Goal: Check status

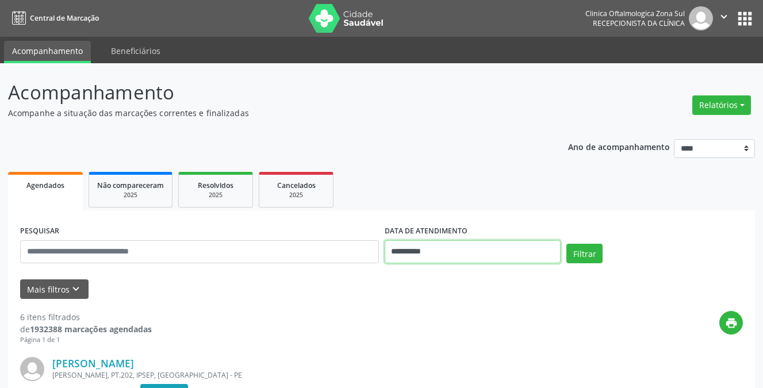
click at [451, 253] on input "**********" at bounding box center [473, 251] width 176 height 23
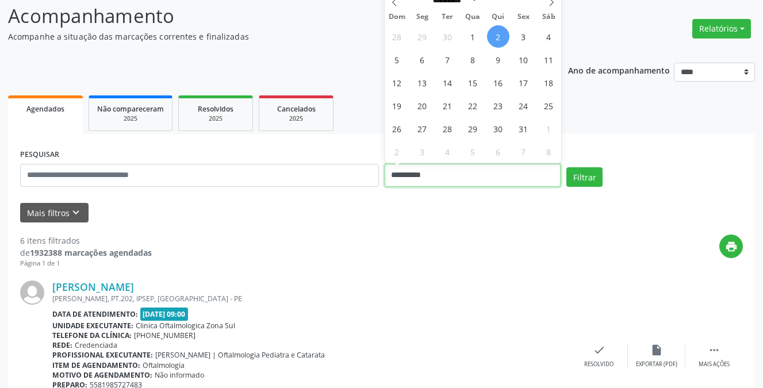
scroll to position [57, 0]
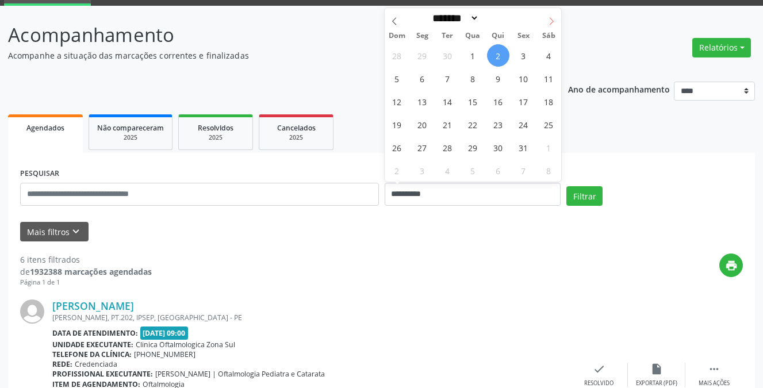
click at [552, 24] on icon at bounding box center [551, 21] width 8 height 8
select select "**"
click at [545, 56] on span "1" at bounding box center [548, 55] width 22 height 22
type input "**********"
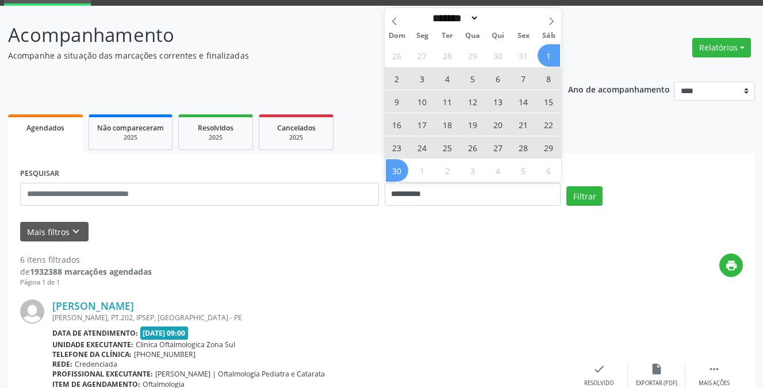
click at [402, 171] on span "30" at bounding box center [397, 170] width 22 height 22
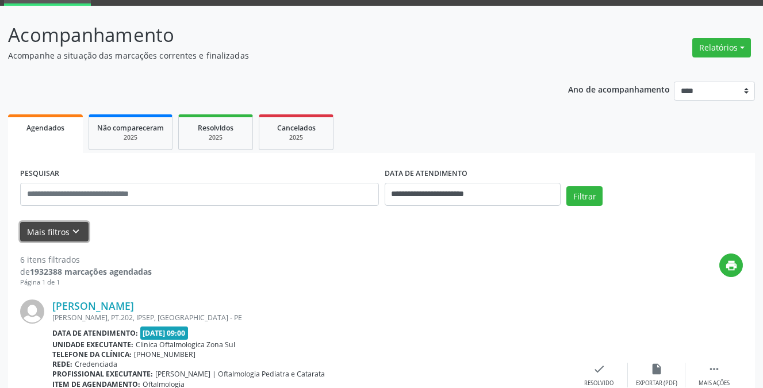
click at [49, 234] on button "Mais filtros keyboard_arrow_down" at bounding box center [54, 232] width 68 height 20
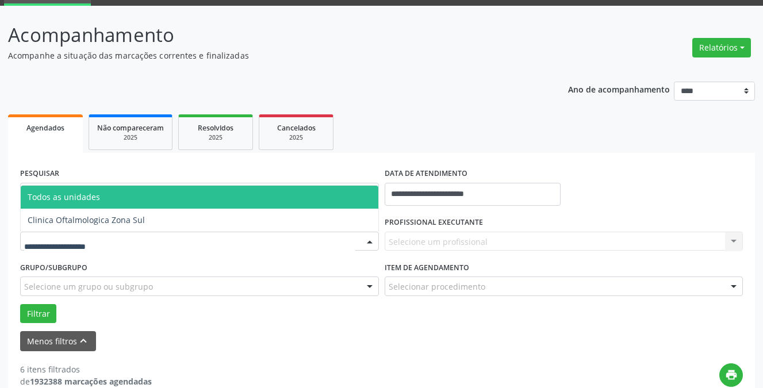
click at [113, 244] on div at bounding box center [199, 242] width 359 height 20
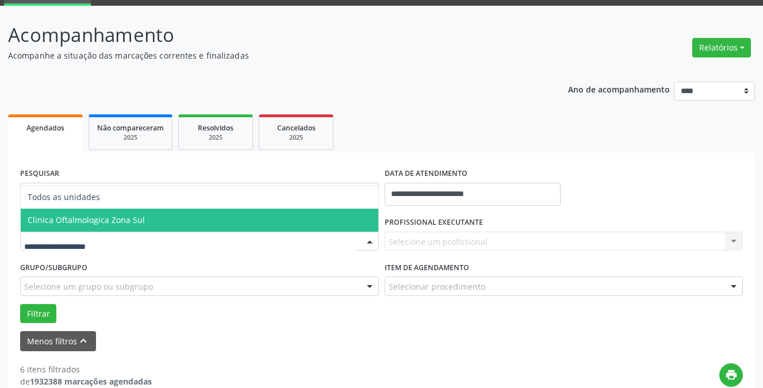
click at [94, 218] on span "Clinica Oftalmologica Zona Sul" at bounding box center [86, 219] width 117 height 11
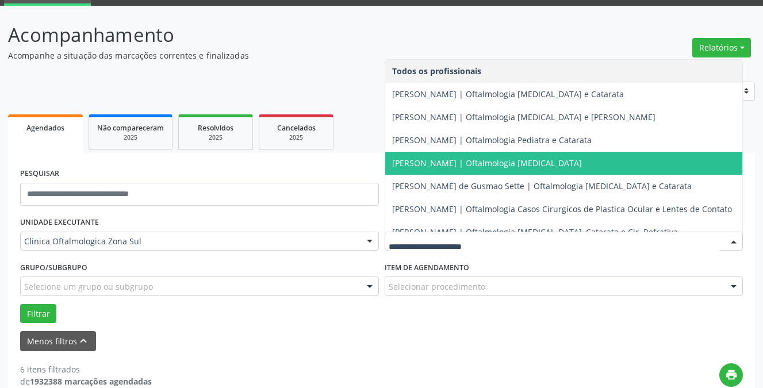
click at [421, 162] on span "[PERSON_NAME] | Oftalmologia [MEDICAL_DATA]" at bounding box center [487, 162] width 190 height 11
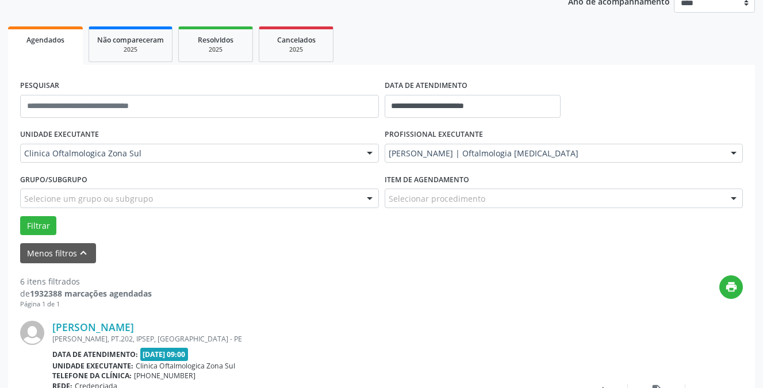
scroll to position [172, 0]
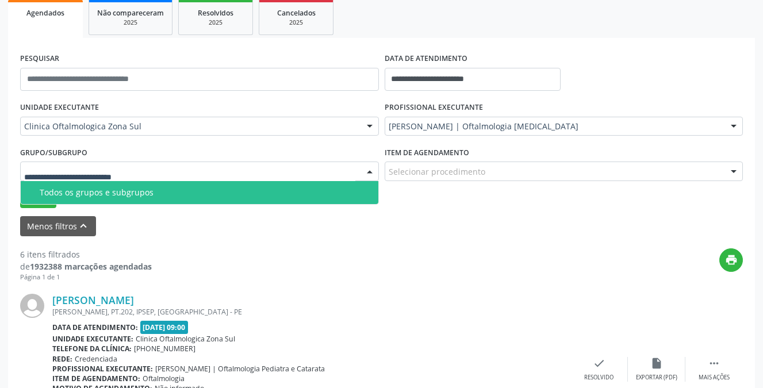
click at [78, 189] on div "Todos os grupos e subgrupos" at bounding box center [206, 192] width 332 height 9
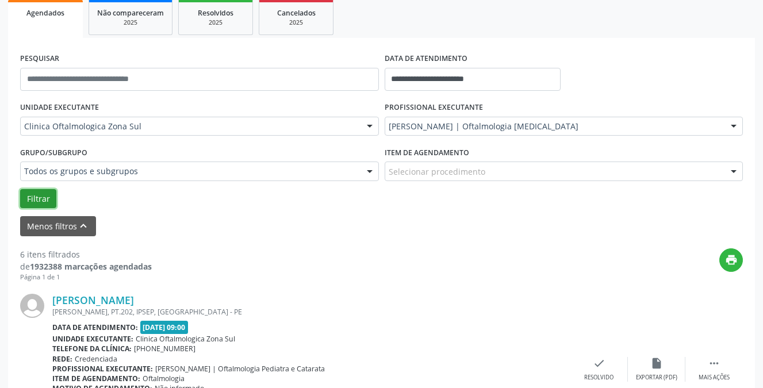
click at [41, 197] on button "Filtrar" at bounding box center [38, 199] width 36 height 20
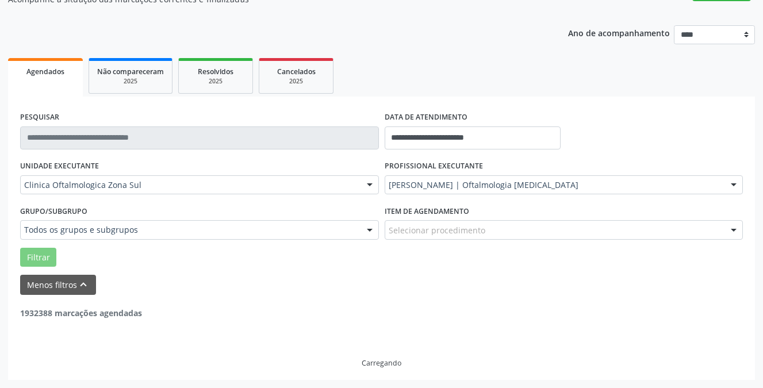
click at [41, 197] on div "UNIDADE EXECUTANTE Clinica Oftalmologica Zona Sul Todos as unidades Clinica Oft…" at bounding box center [199, 179] width 364 height 45
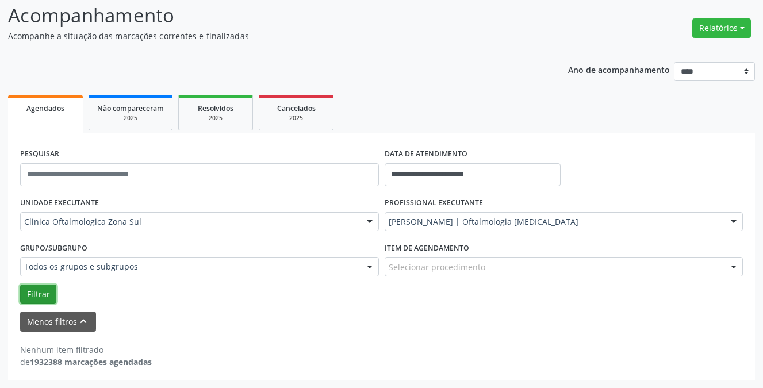
click at [42, 298] on button "Filtrar" at bounding box center [38, 294] width 36 height 20
click at [38, 294] on button "Filtrar" at bounding box center [38, 294] width 36 height 20
